Goal: Task Accomplishment & Management: Manage account settings

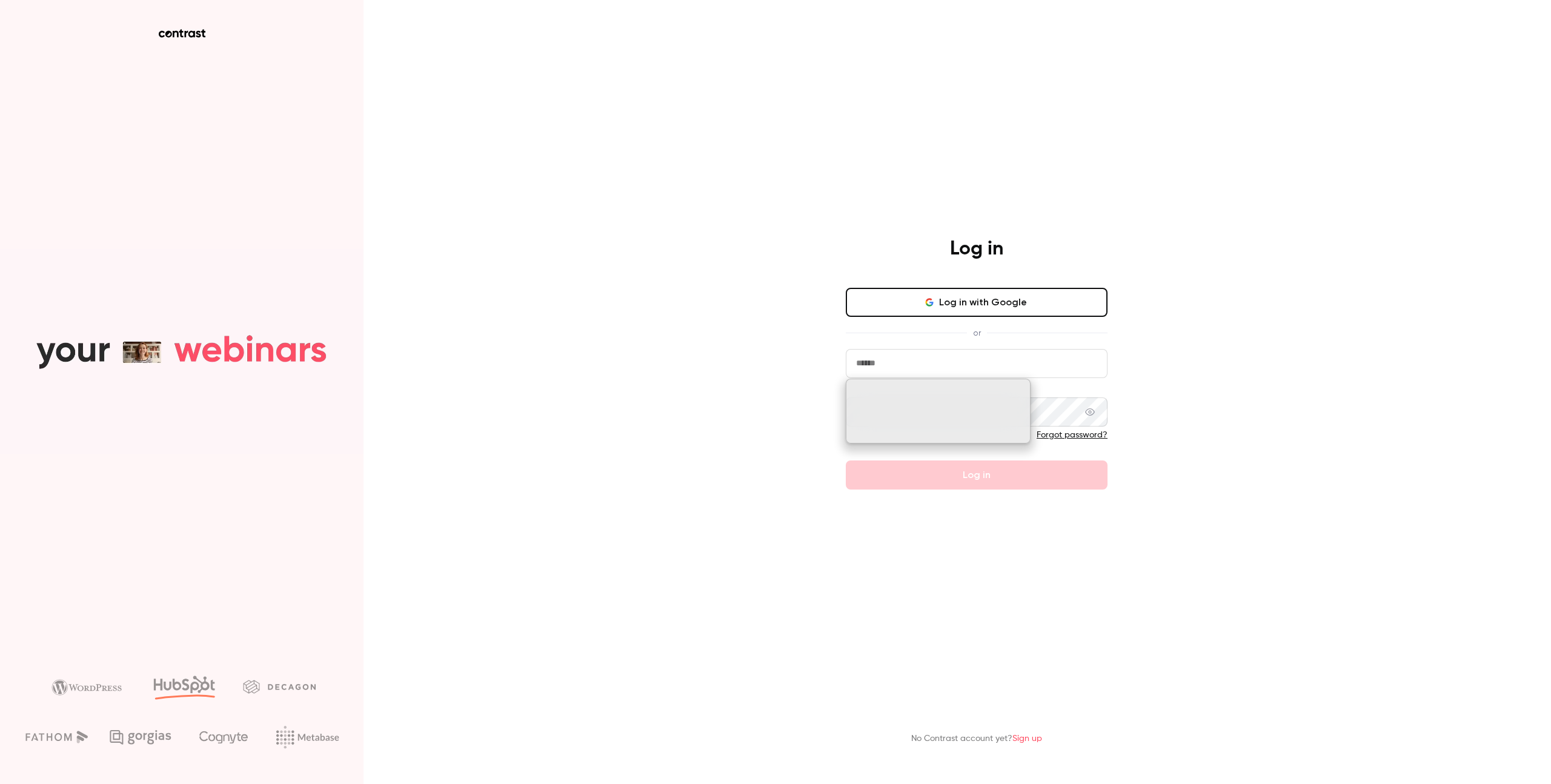
click at [907, 363] on input "email" at bounding box center [976, 363] width 261 height 29
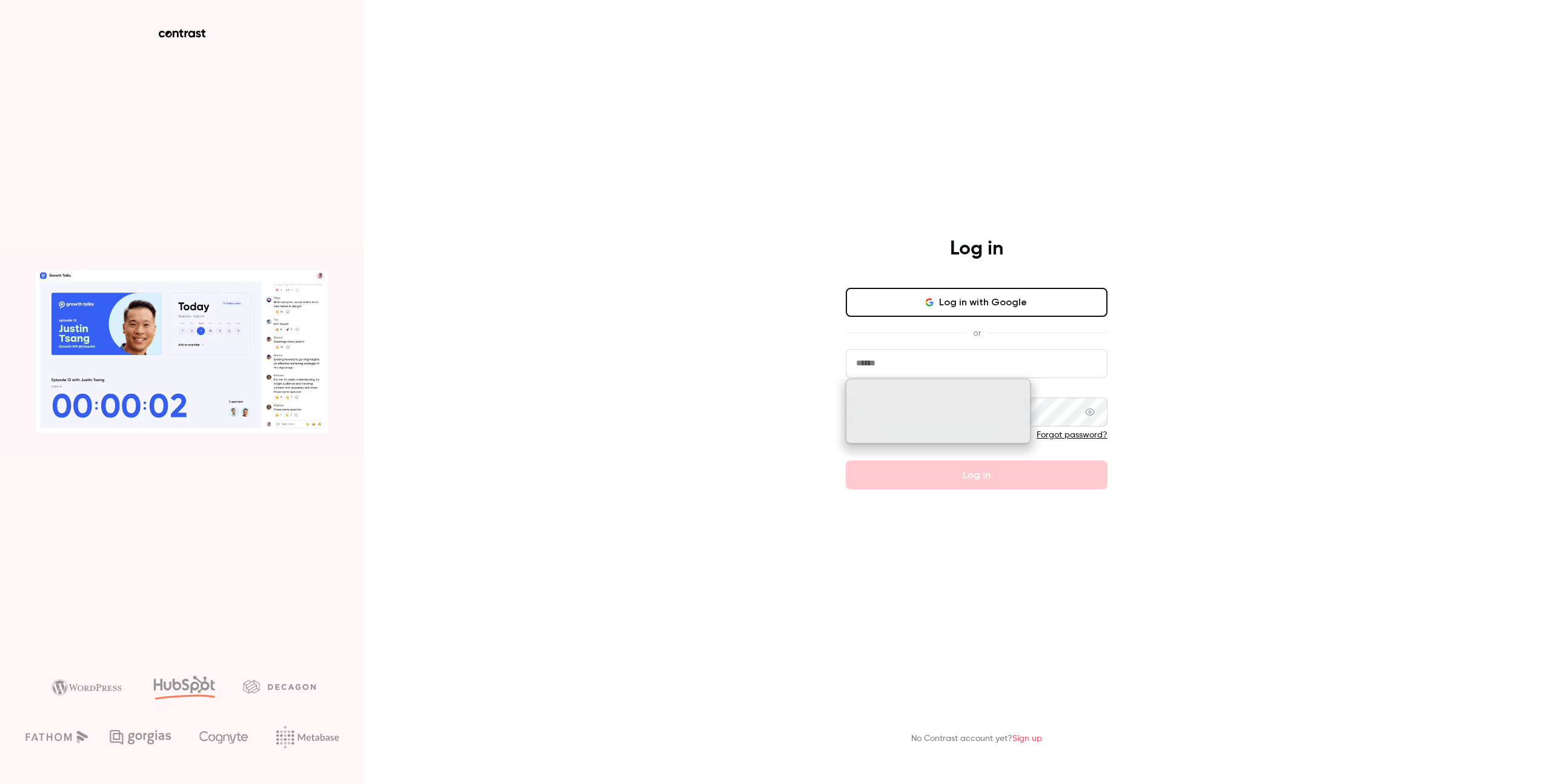
click at [871, 365] on input "email" at bounding box center [976, 363] width 261 height 29
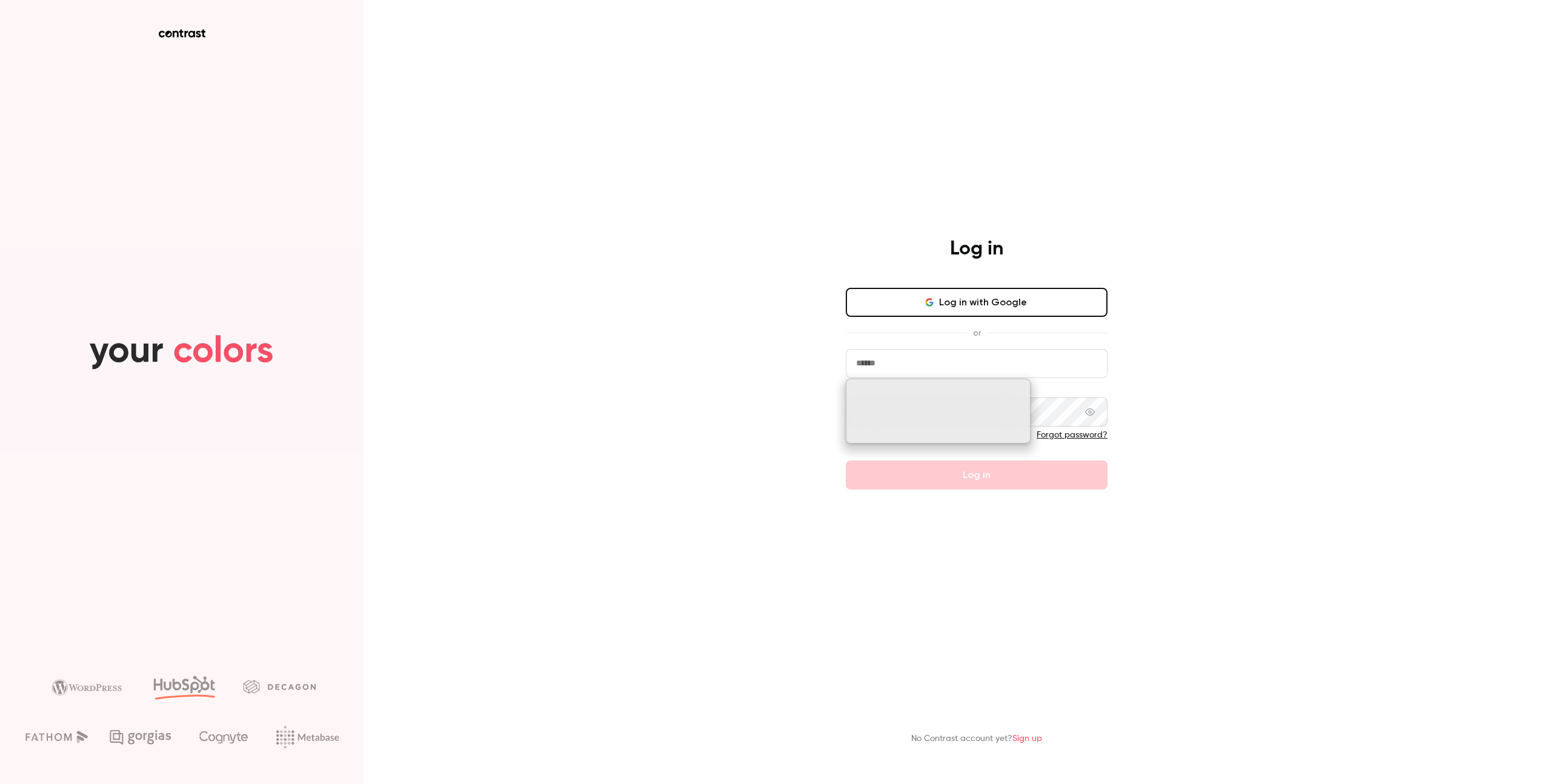
click at [723, 334] on div "Log in Log in with Google or Forgot password? Log in No Contrast account yet? S…" at bounding box center [776, 392] width 1551 height 784
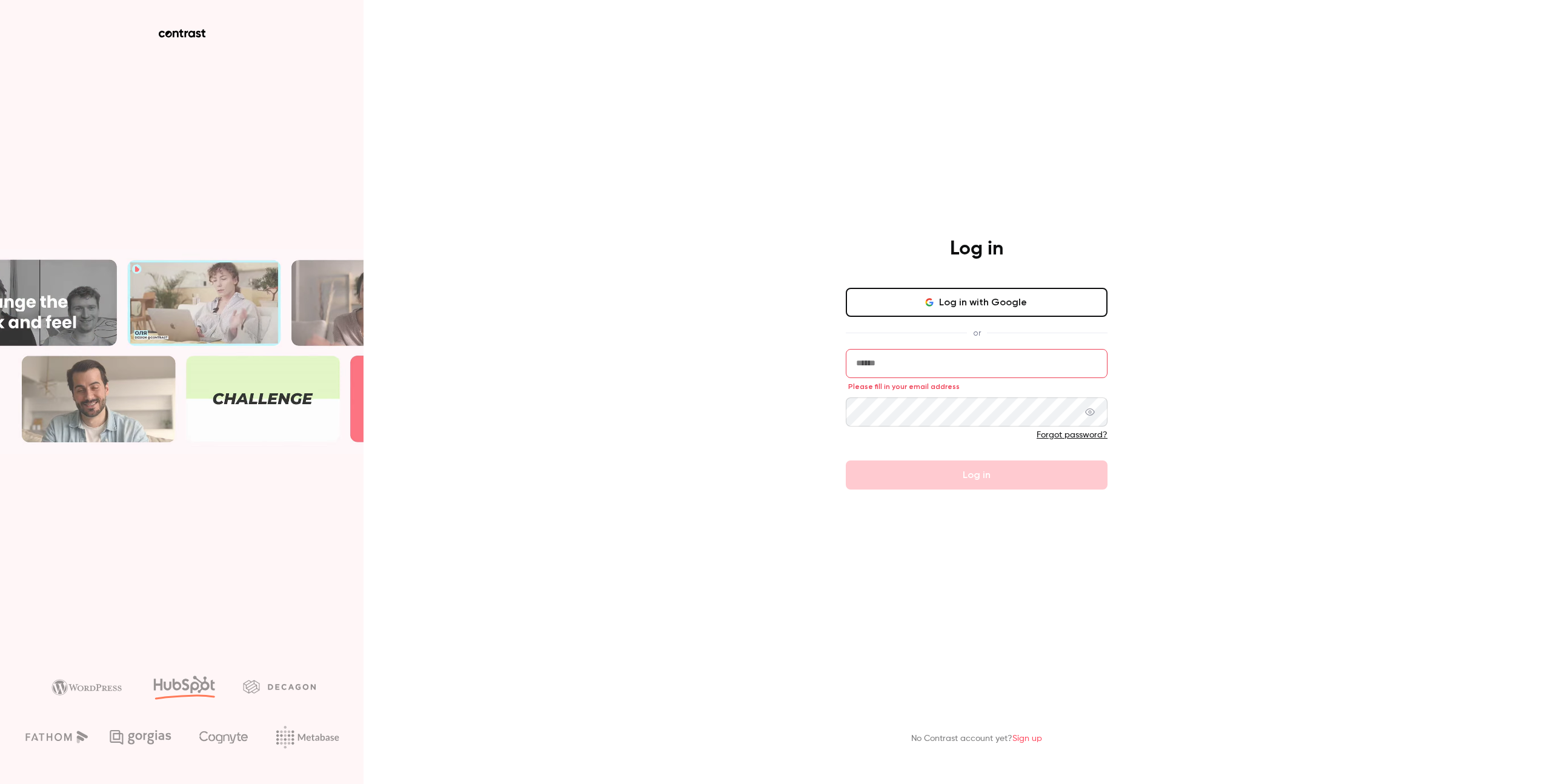
click at [869, 355] on input "email" at bounding box center [976, 363] width 261 height 29
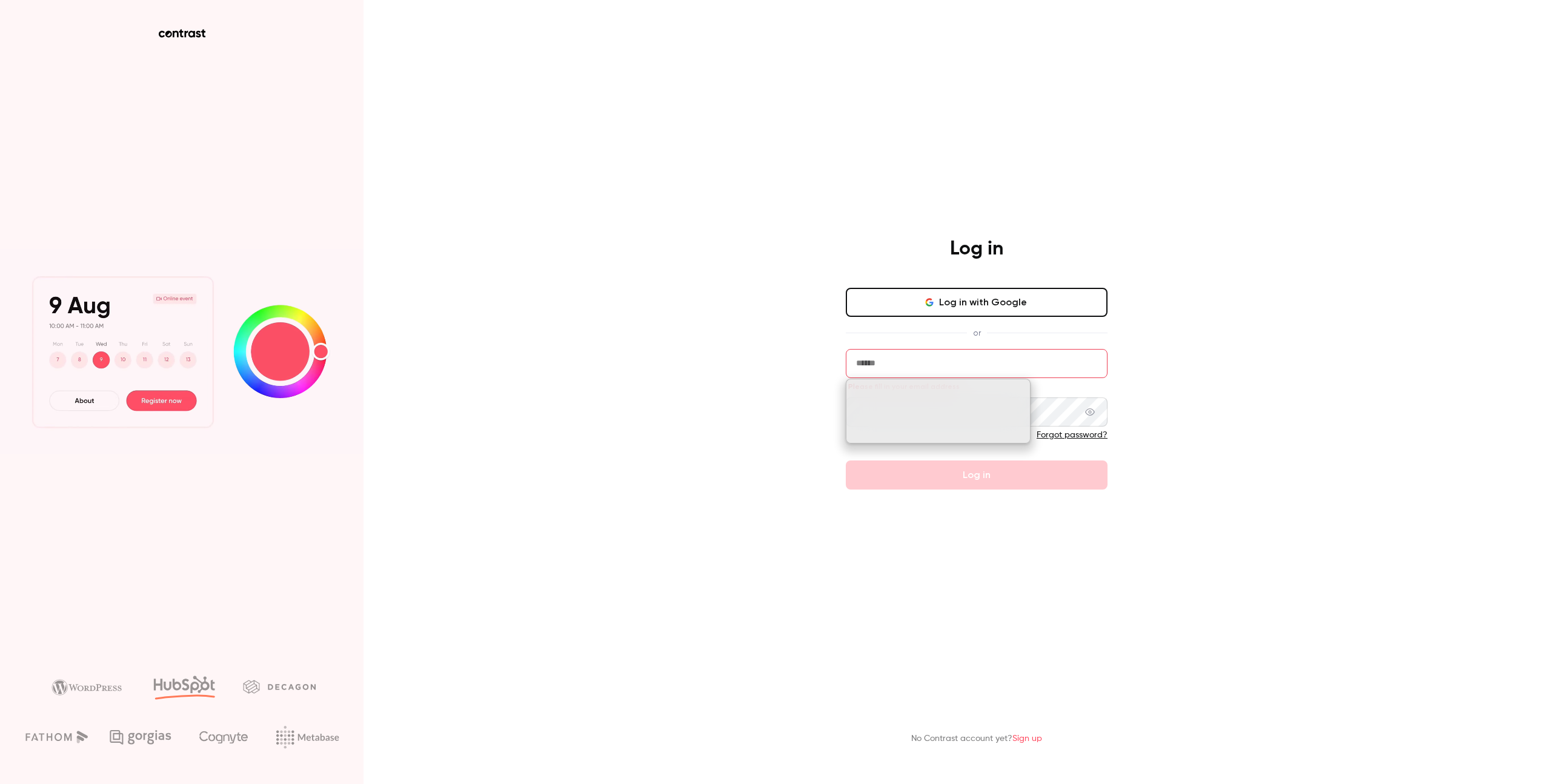
type input "*"
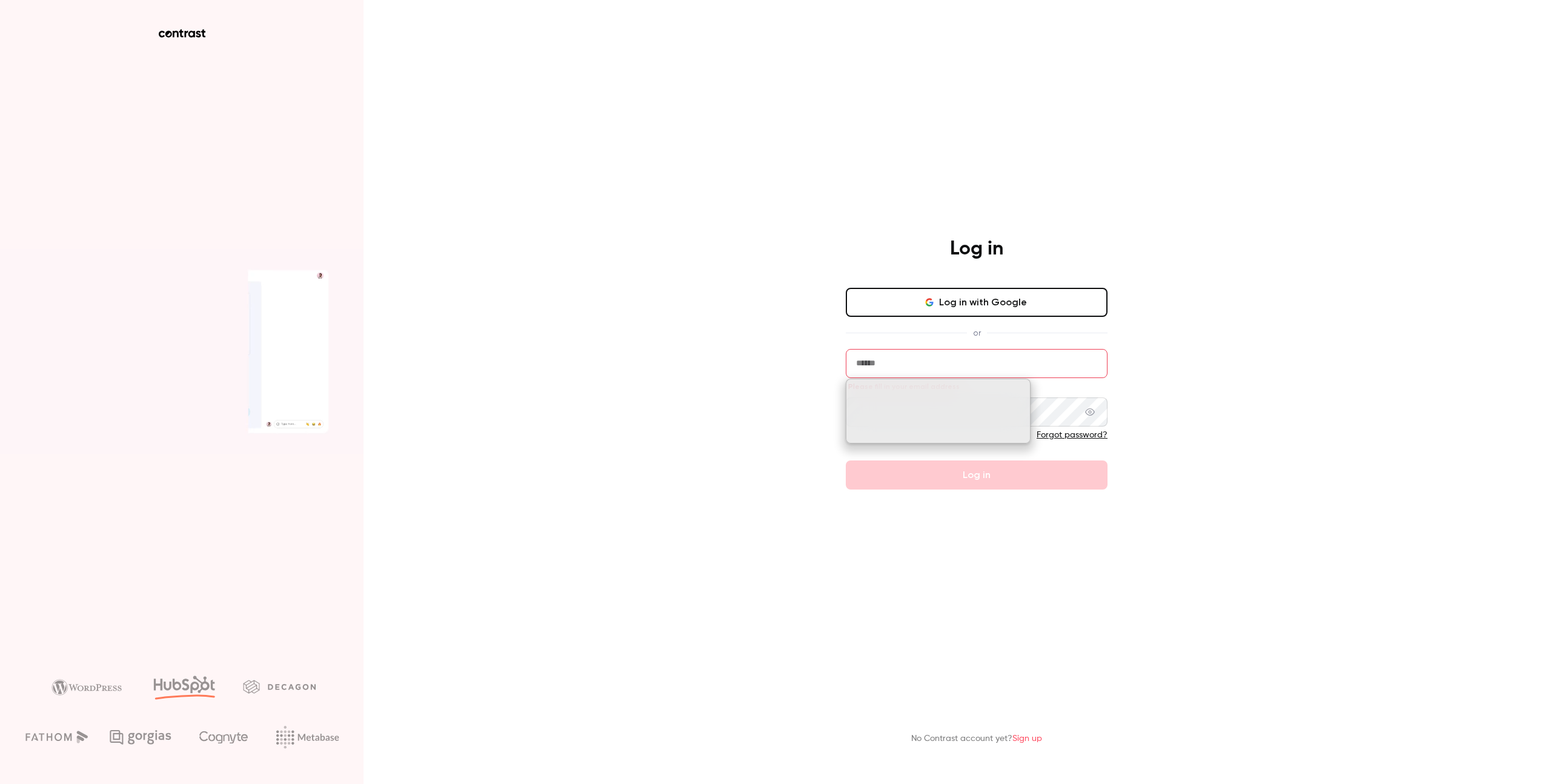
type input "*"
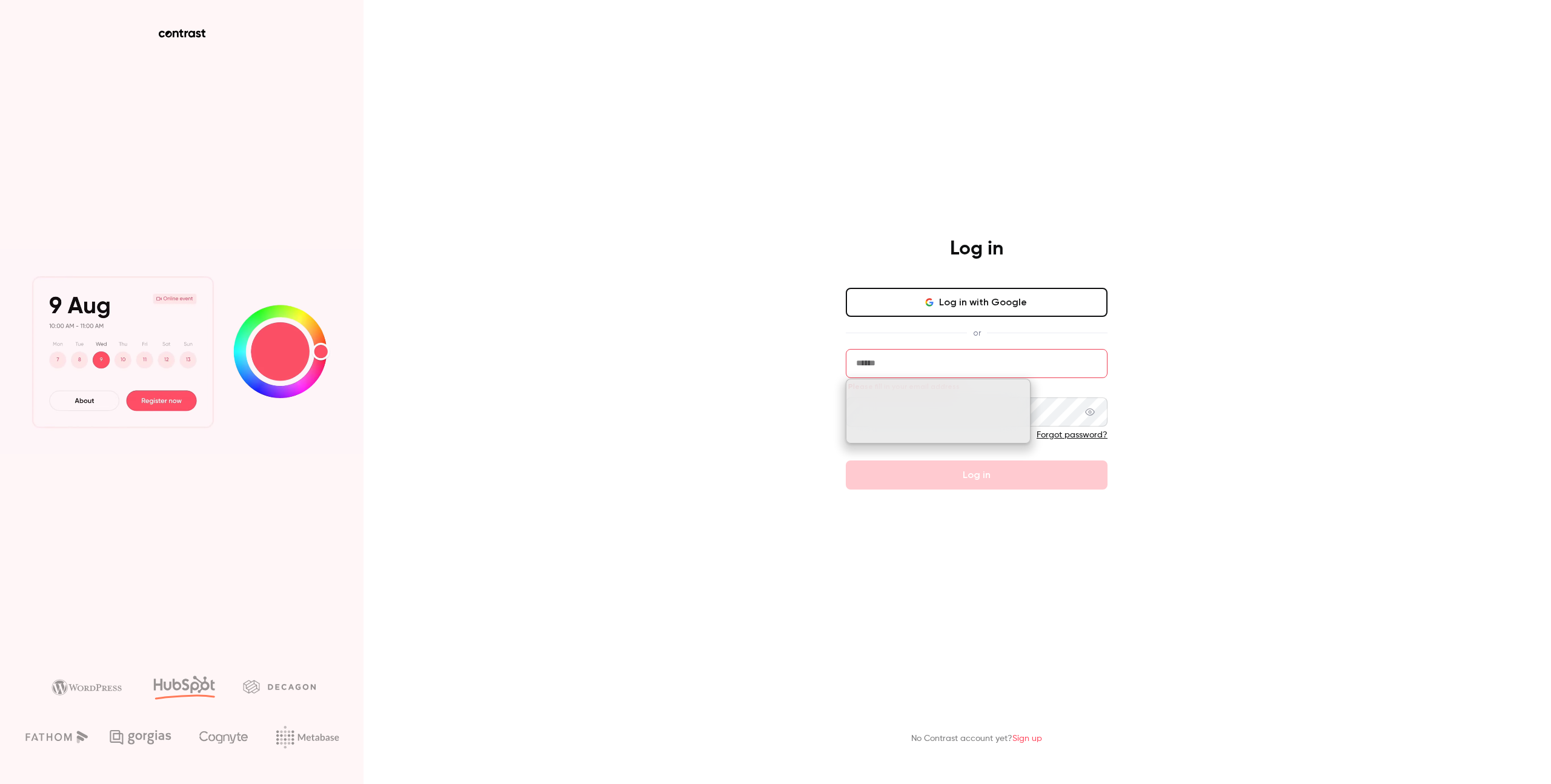
click at [895, 366] on input "email" at bounding box center [976, 363] width 261 height 29
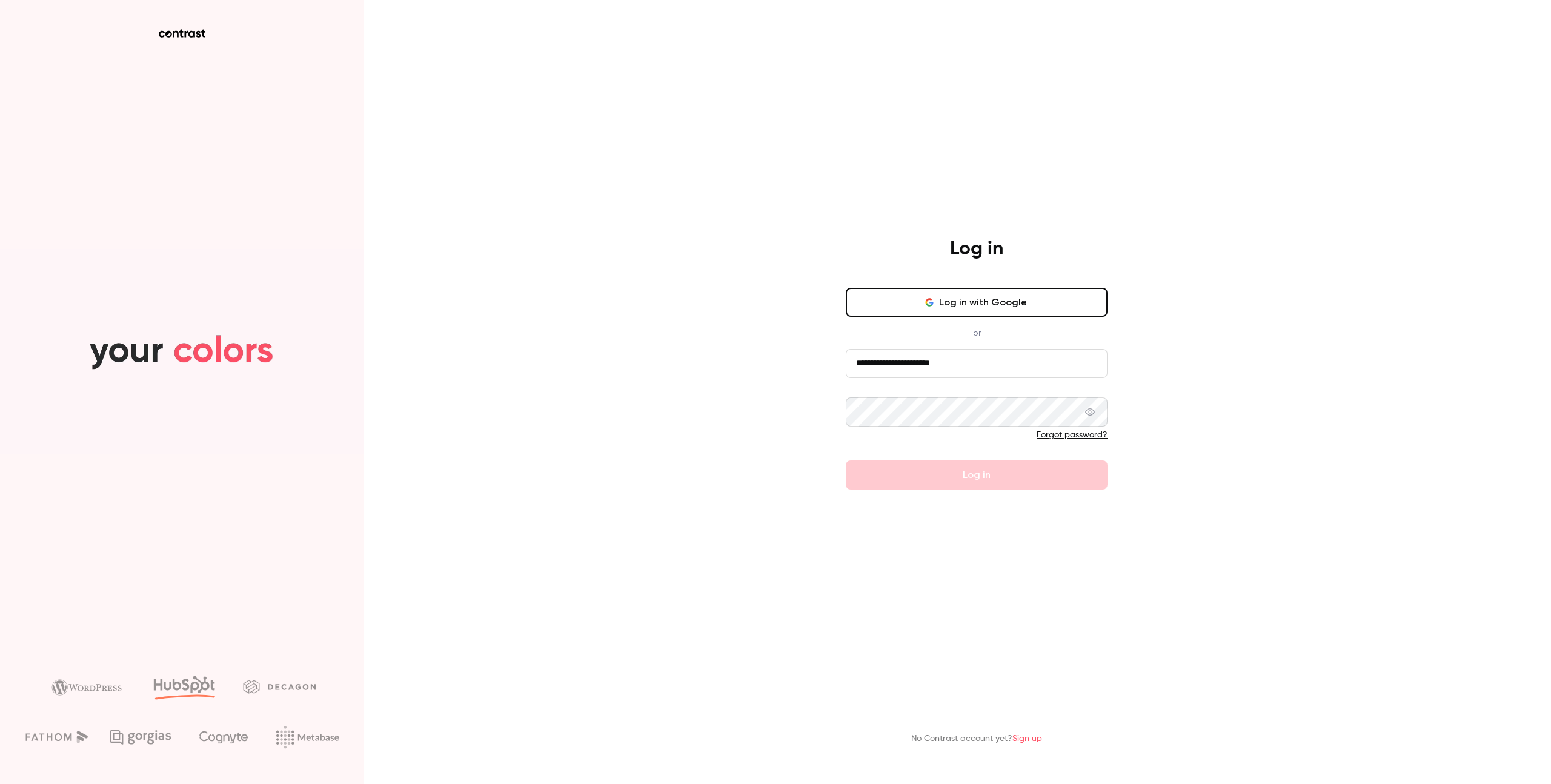
type input "**********"
click at [845, 461] on button "Log in" at bounding box center [976, 475] width 261 height 29
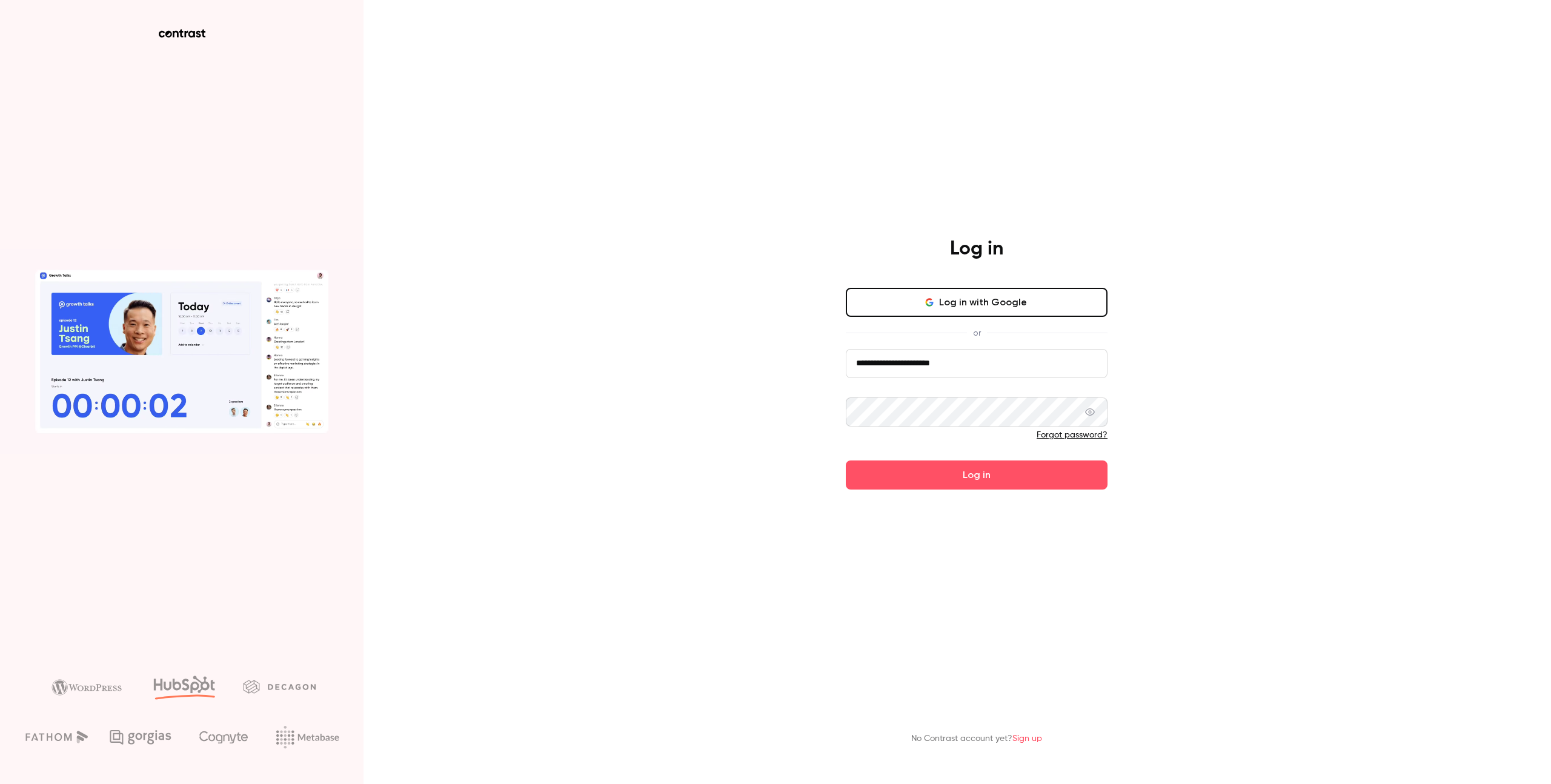
click at [845, 461] on button "Log in" at bounding box center [976, 475] width 261 height 29
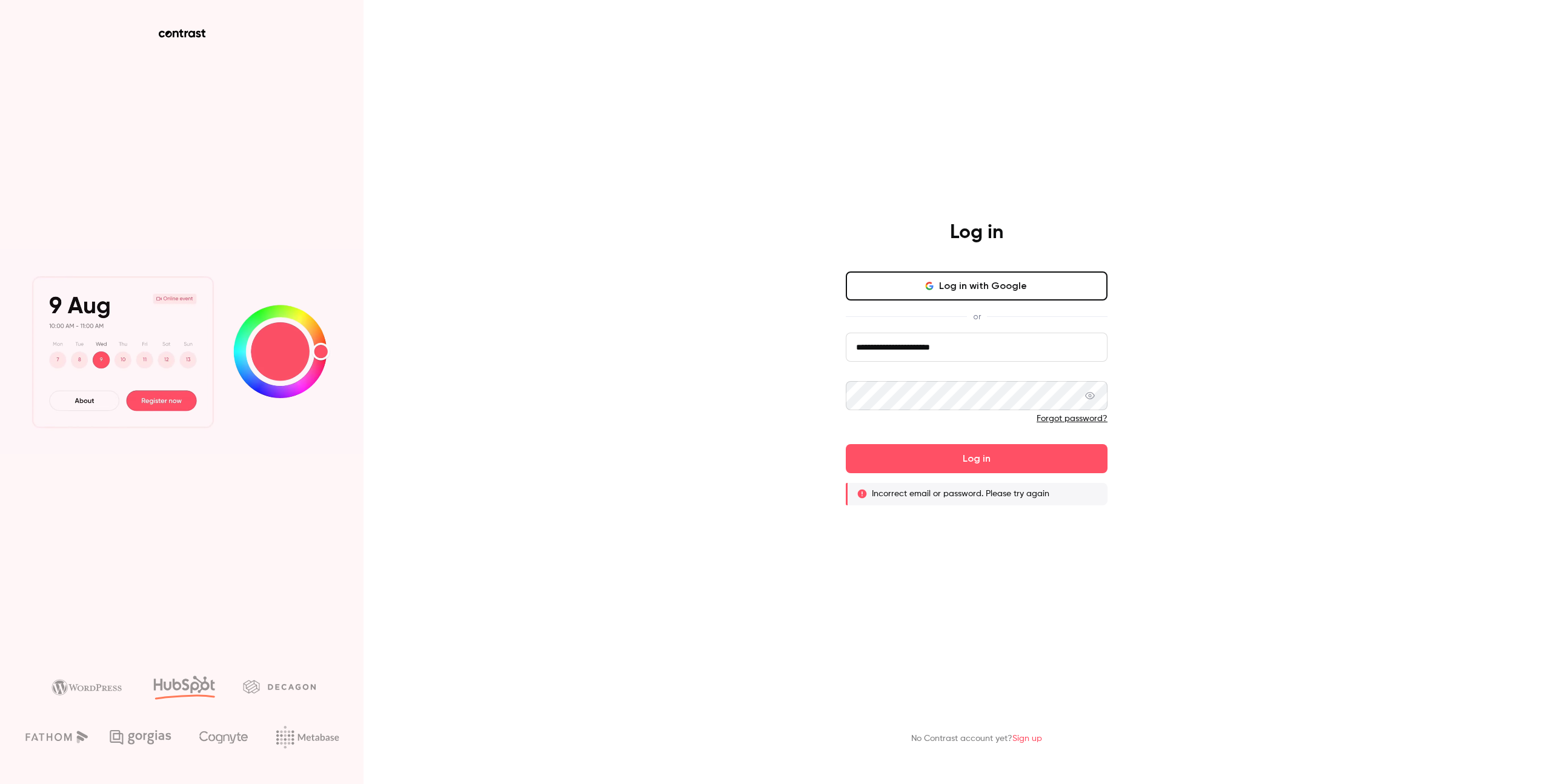
click at [845, 444] on button "Log in" at bounding box center [976, 458] width 261 height 29
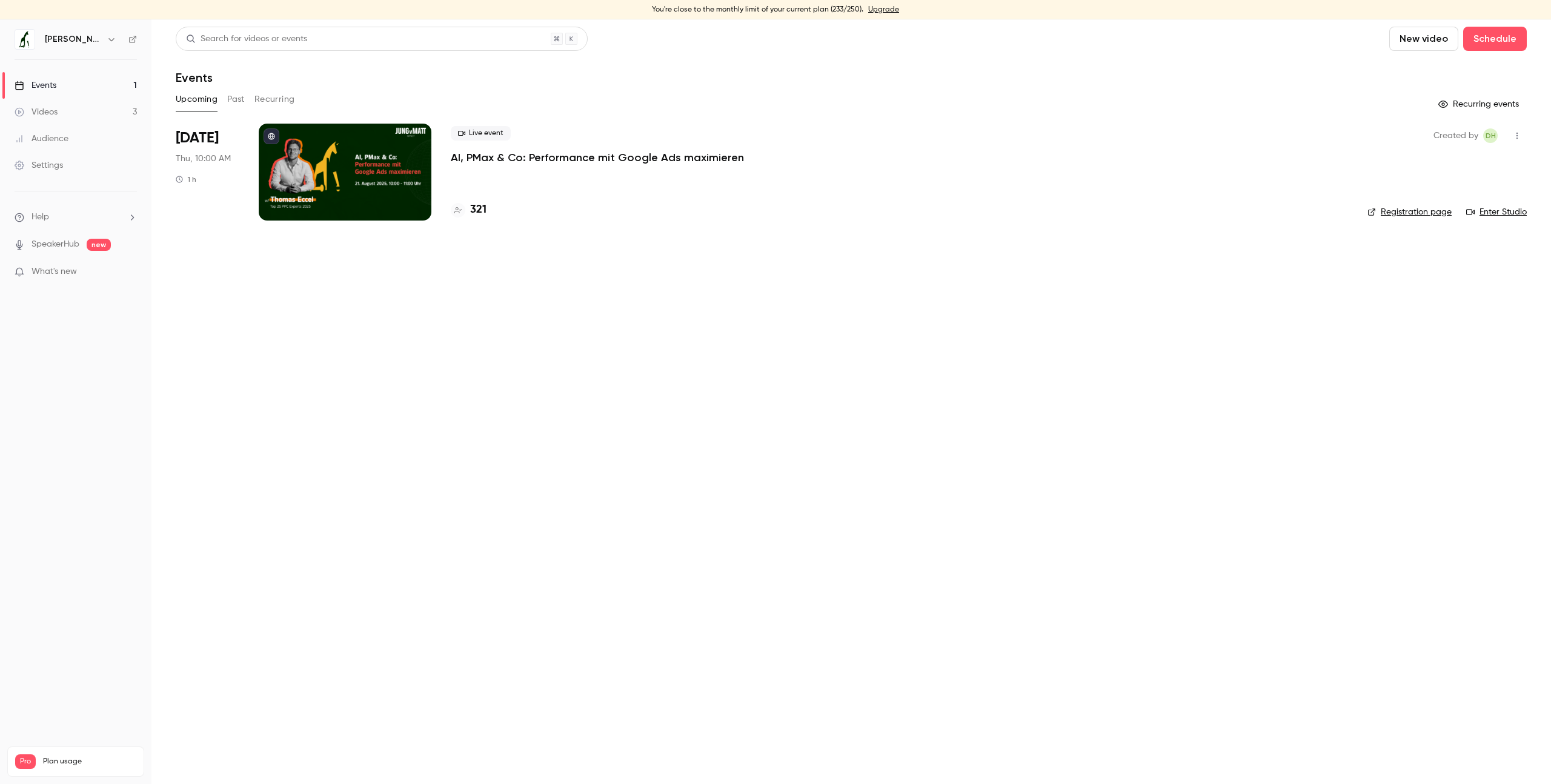
click at [469, 211] on div "321" at bounding box center [469, 210] width 36 height 16
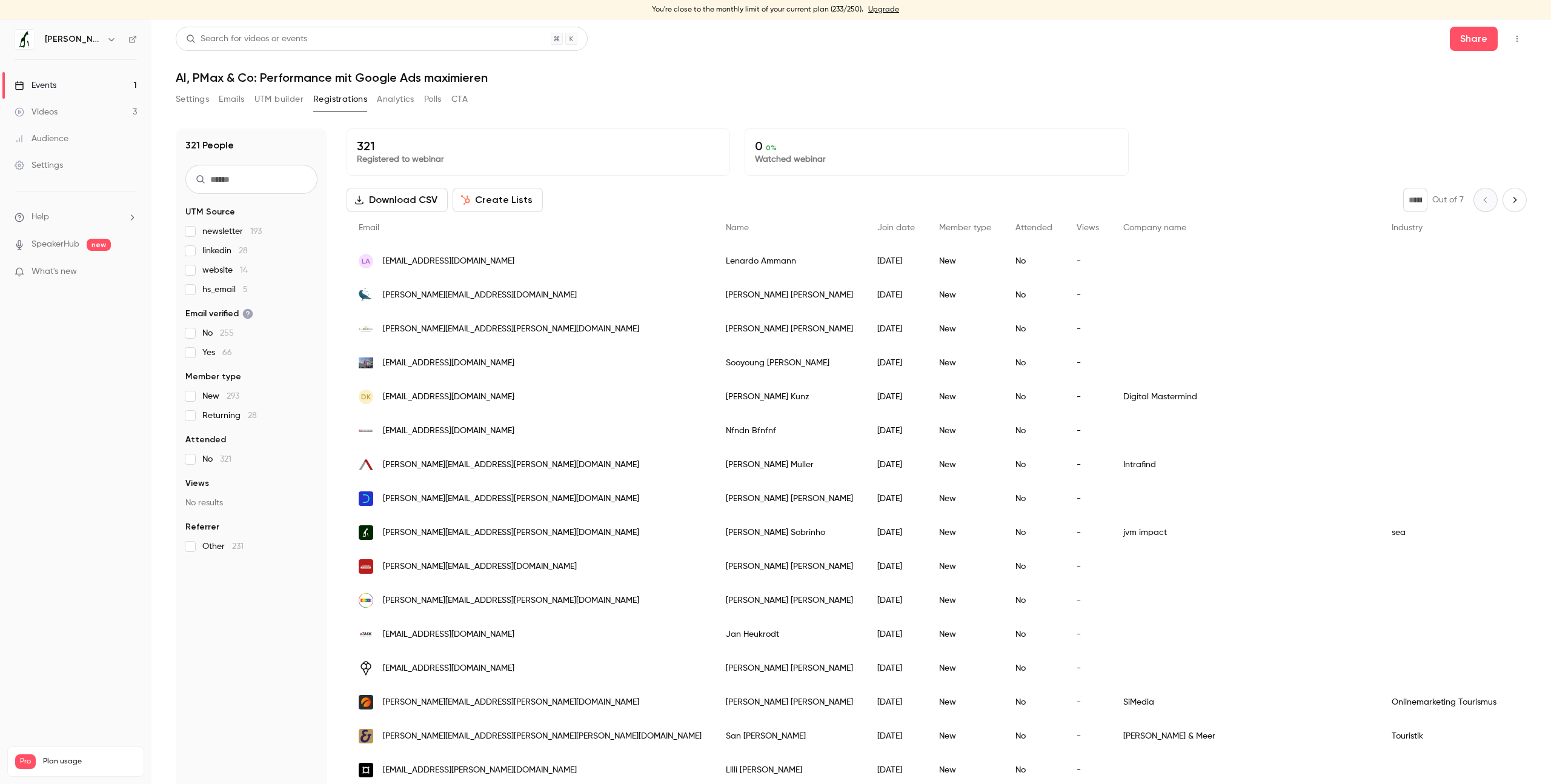
click at [561, 359] on div "[EMAIL_ADDRESS][DOMAIN_NAME]" at bounding box center [530, 363] width 367 height 34
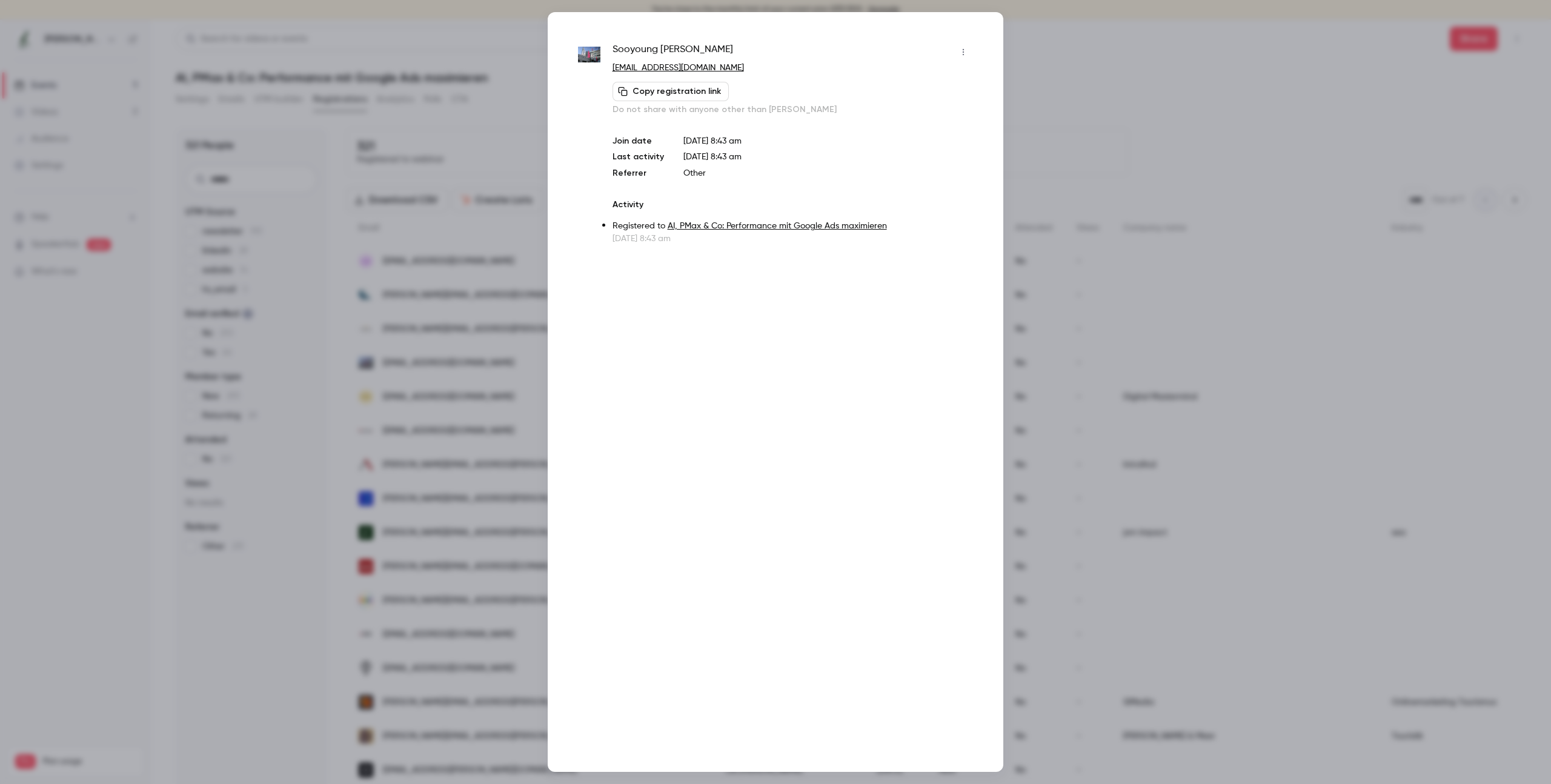
click at [476, 454] on div at bounding box center [776, 392] width 1551 height 784
